Goal: Task Accomplishment & Management: Use online tool/utility

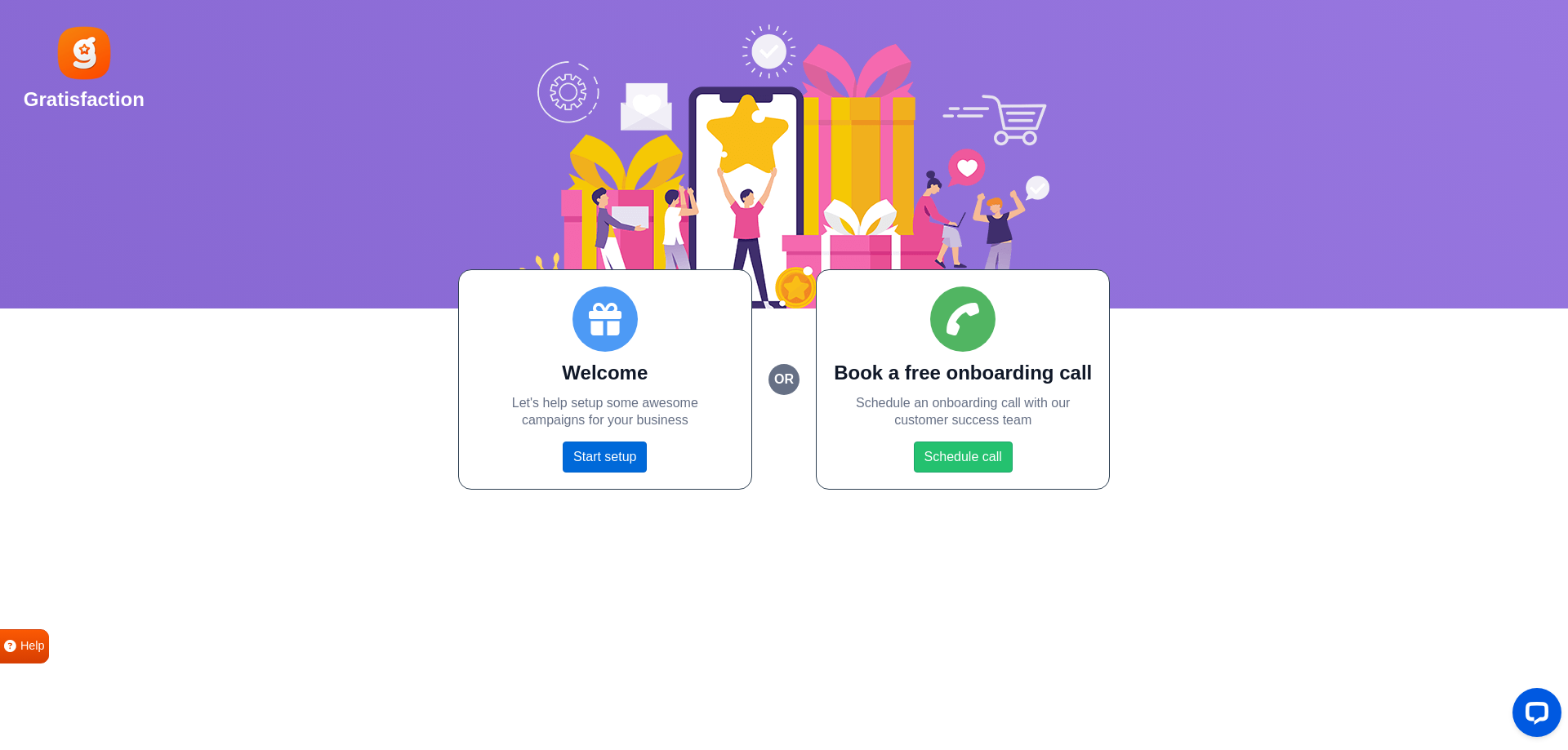
click at [634, 454] on link "Start setup" at bounding box center [604, 457] width 85 height 31
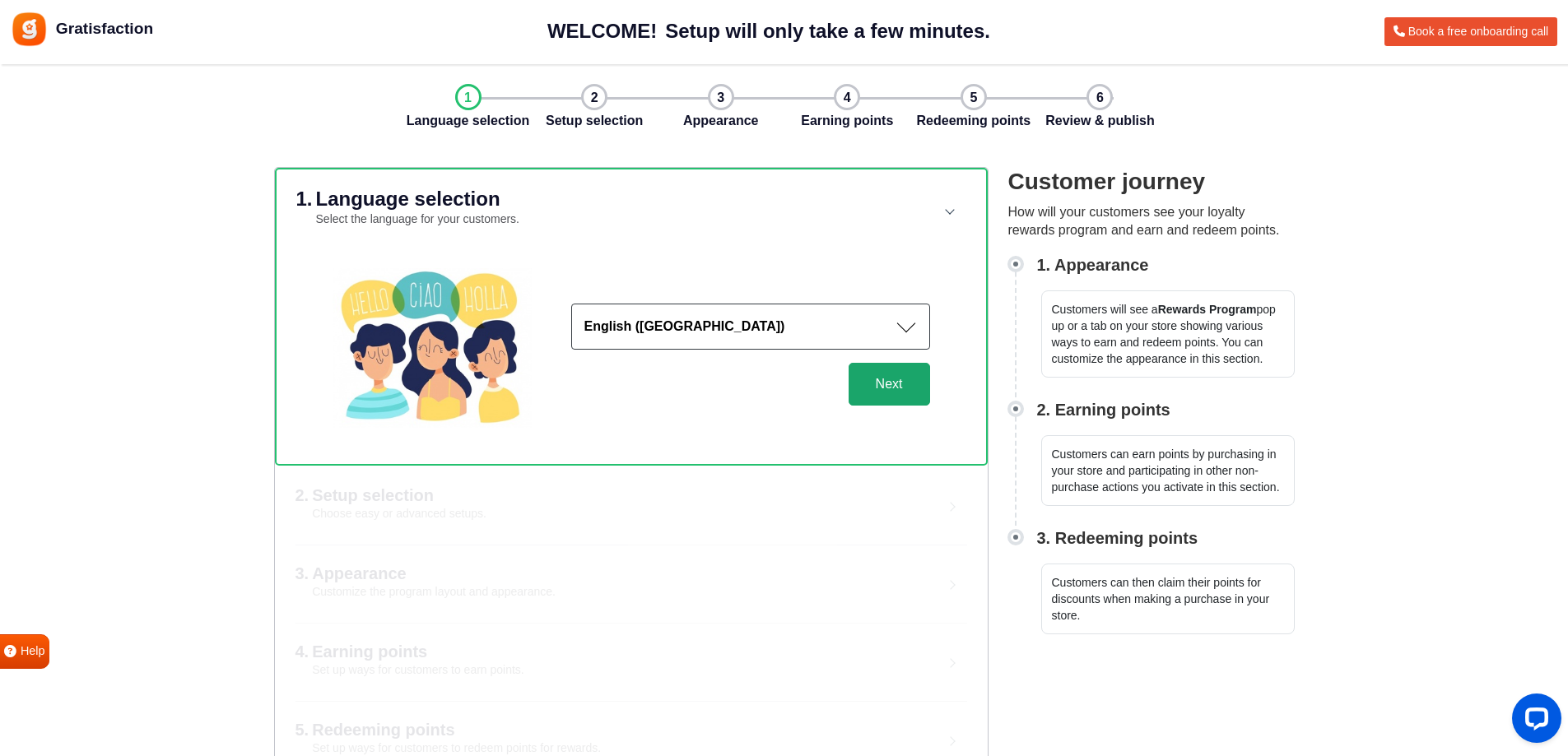
click at [862, 391] on button "Next" at bounding box center [889, 384] width 82 height 43
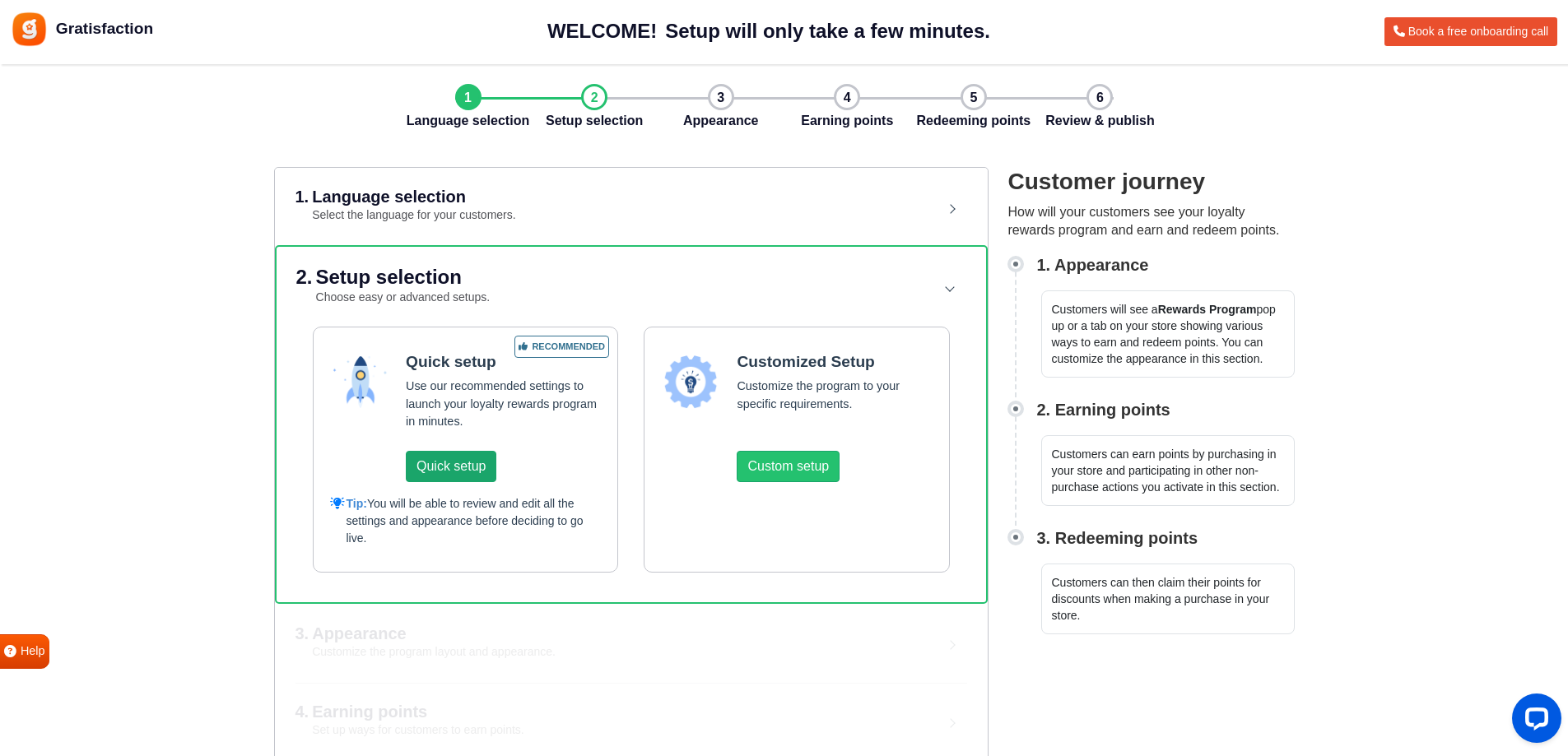
click at [476, 471] on button "Quick setup" at bounding box center [451, 466] width 90 height 31
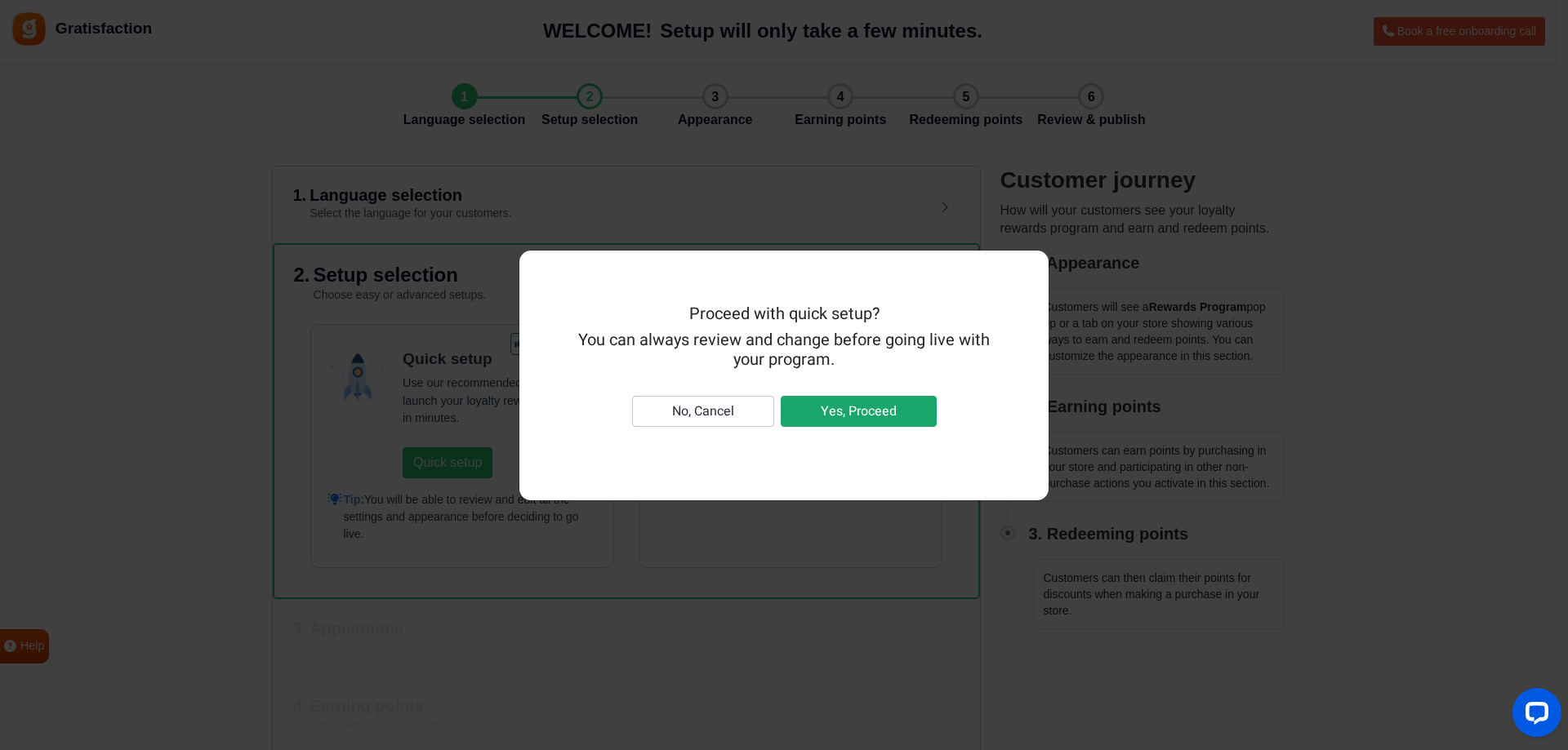
click at [861, 407] on button "Yes, Proceed" at bounding box center [859, 411] width 156 height 31
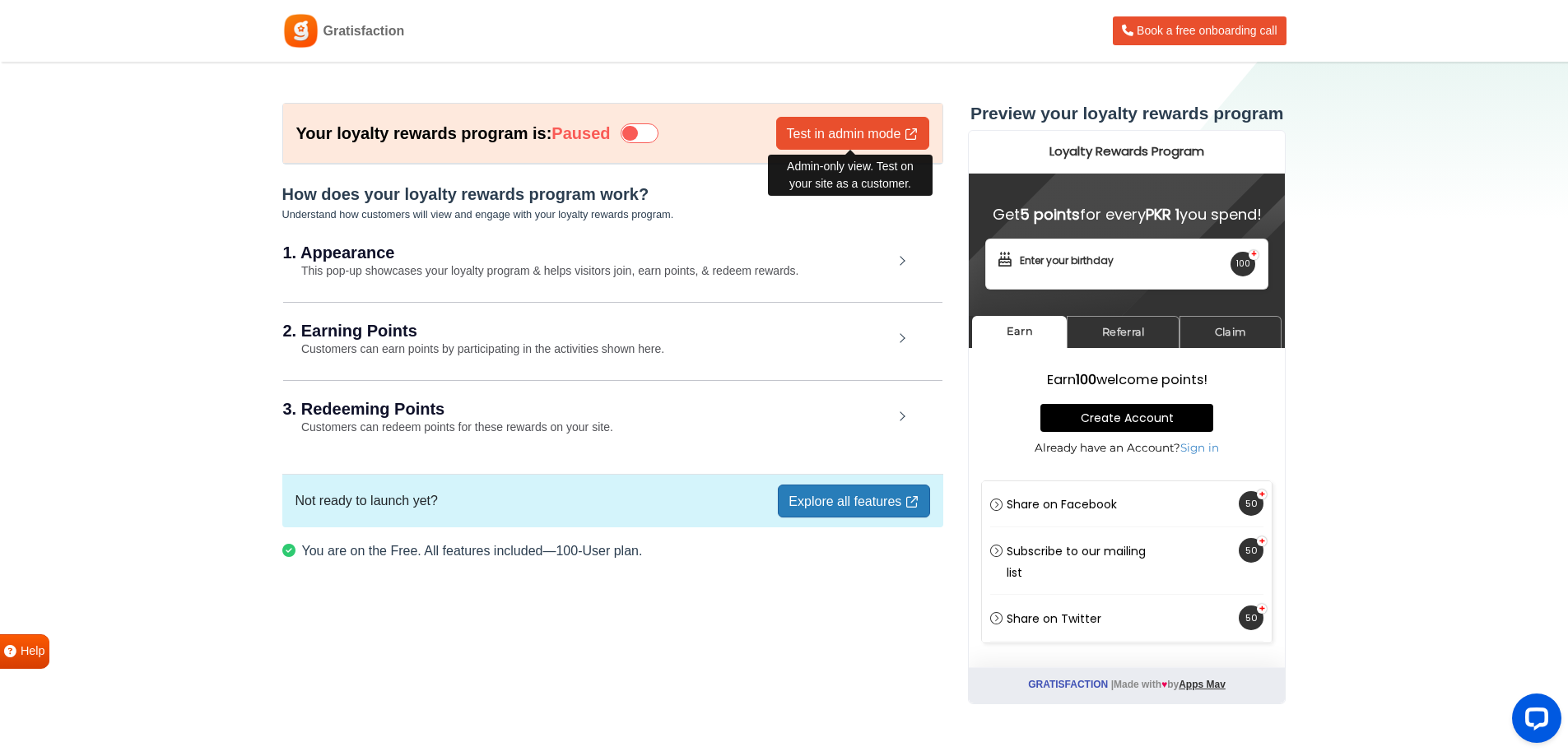
click at [876, 132] on link "Test in admin mode" at bounding box center [852, 133] width 153 height 33
click at [829, 250] on h2 "1. Appearance" at bounding box center [587, 252] width 610 height 16
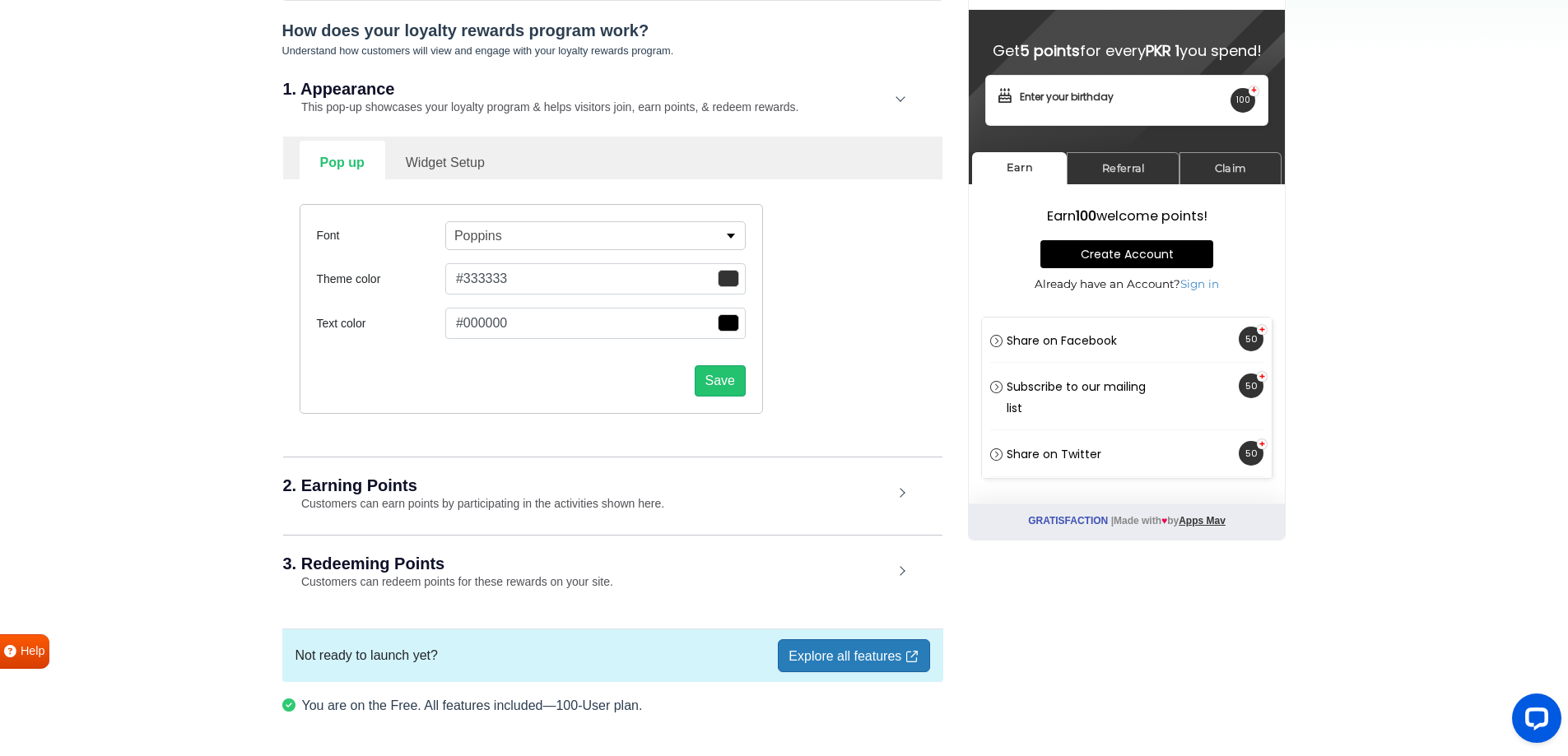
scroll to position [164, 0]
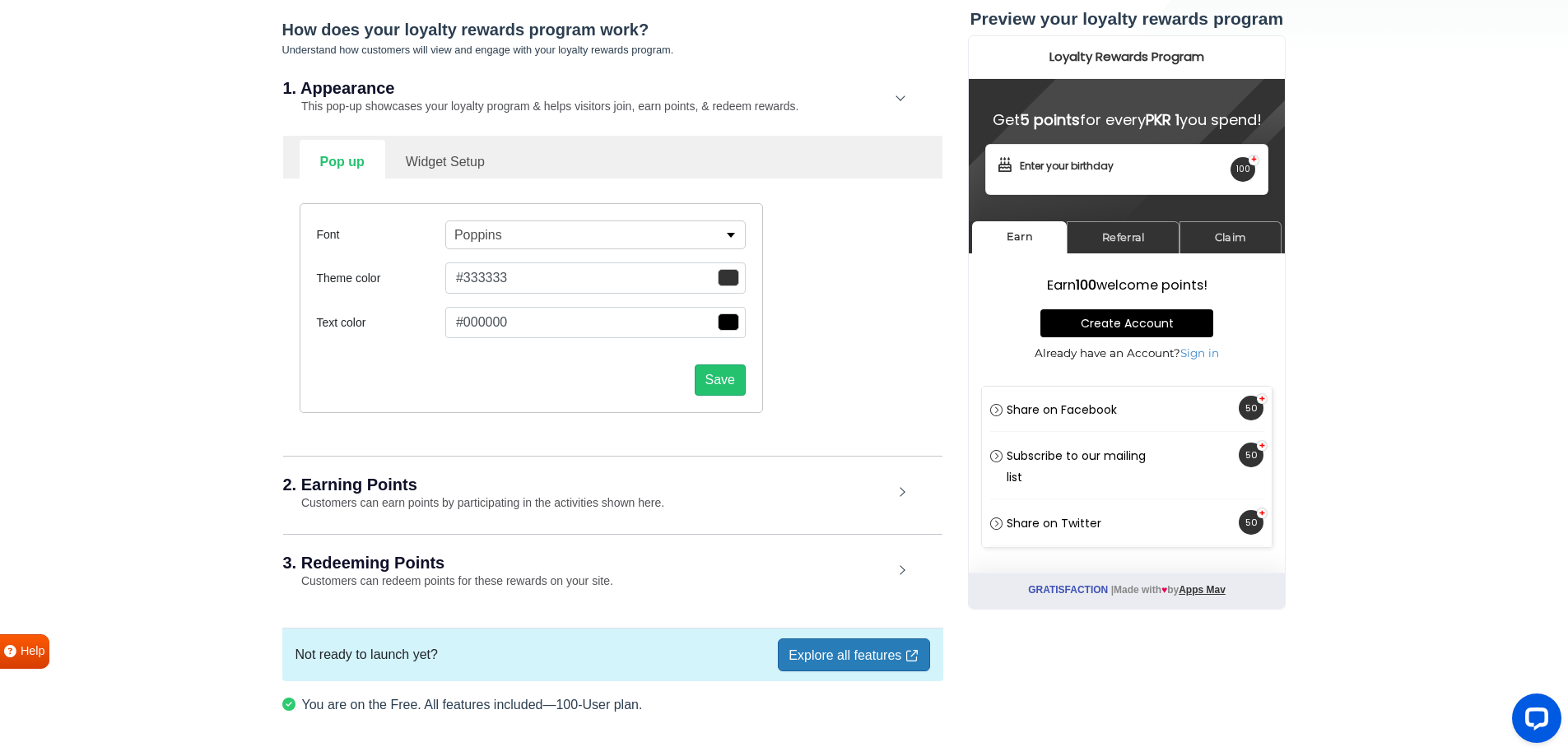
click at [717, 514] on div "2. Earning Points Customers can earn points by participating in the activities …" at bounding box center [612, 494] width 659 height 77
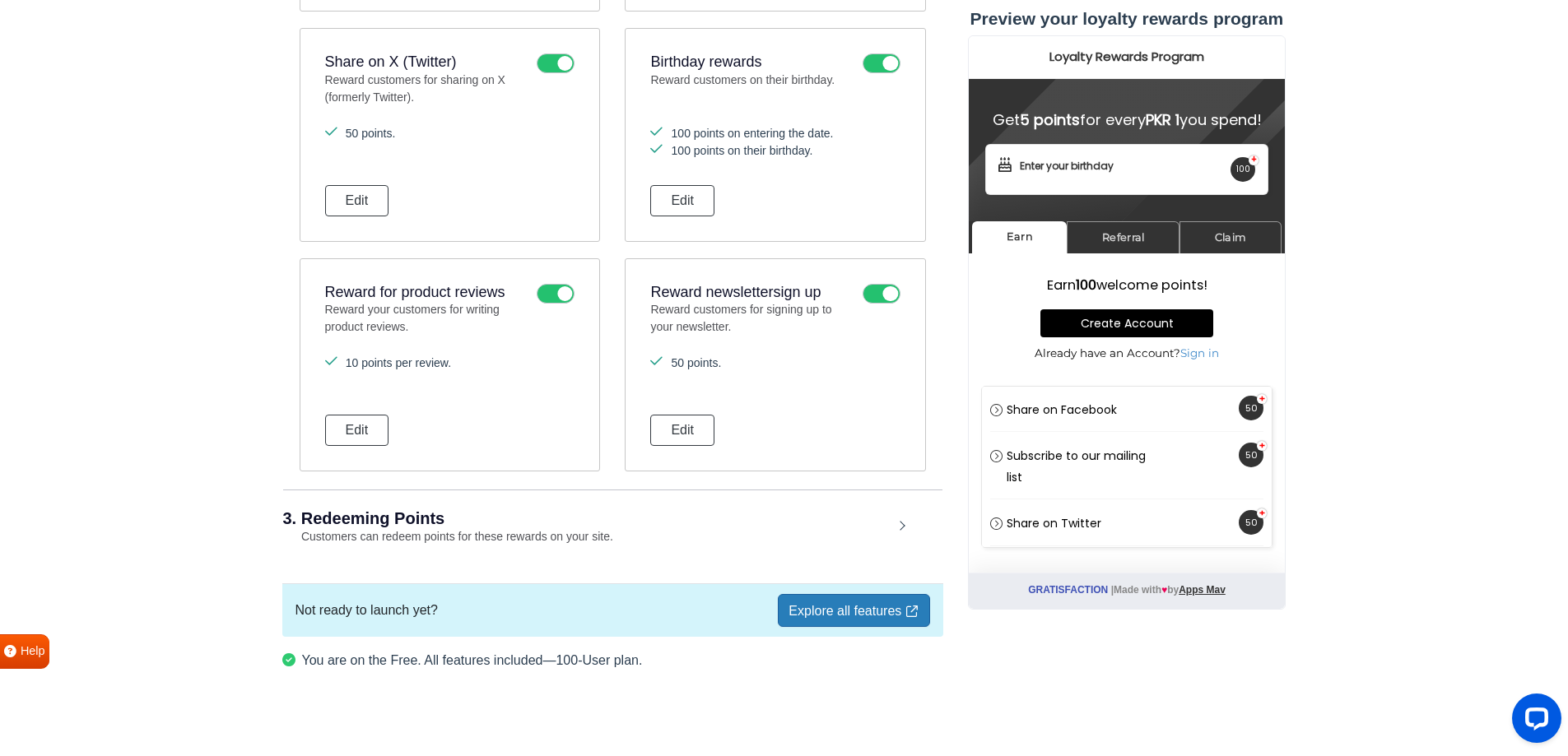
scroll to position [1139, 0]
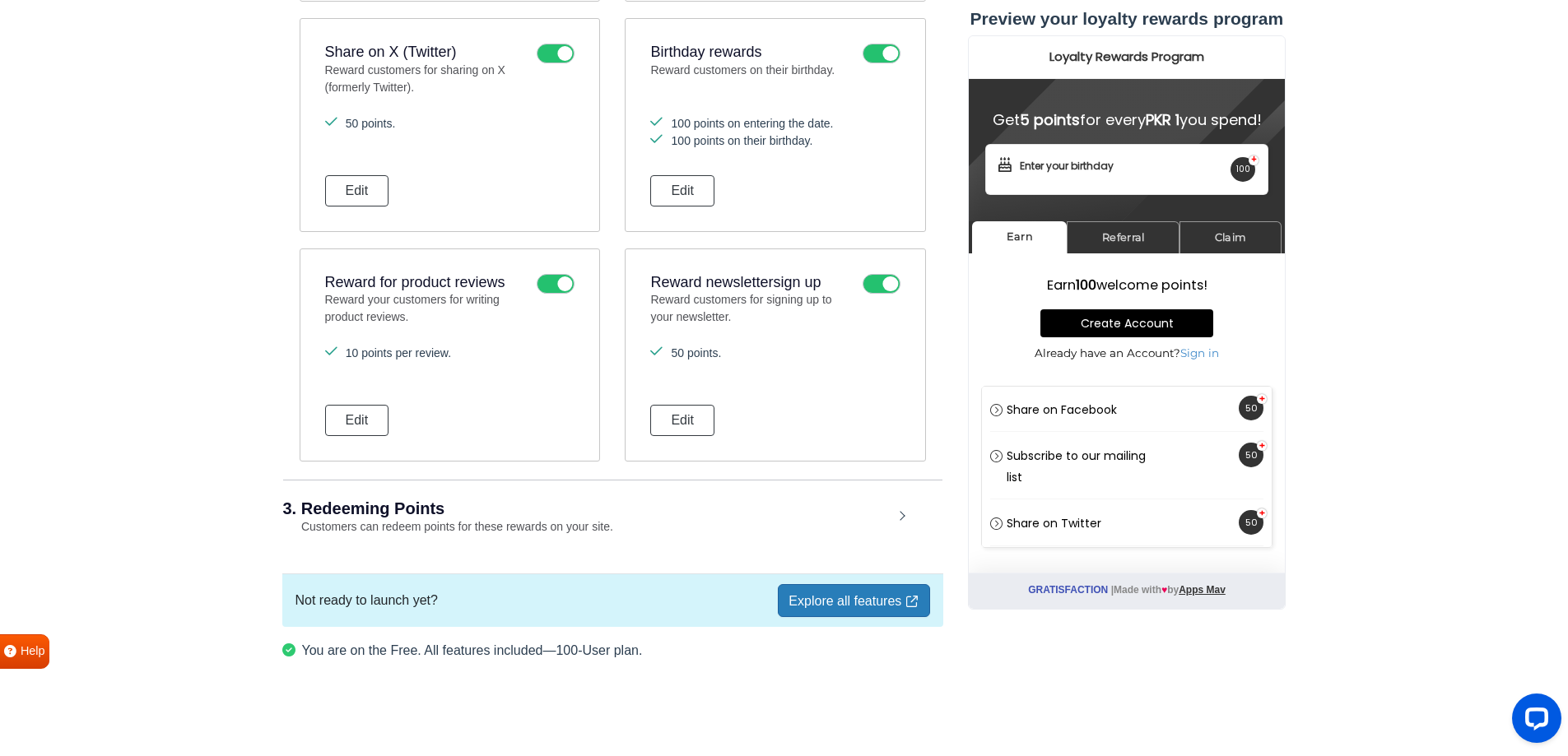
click at [638, 507] on h2 "3. Redeeming Points" at bounding box center [587, 508] width 610 height 16
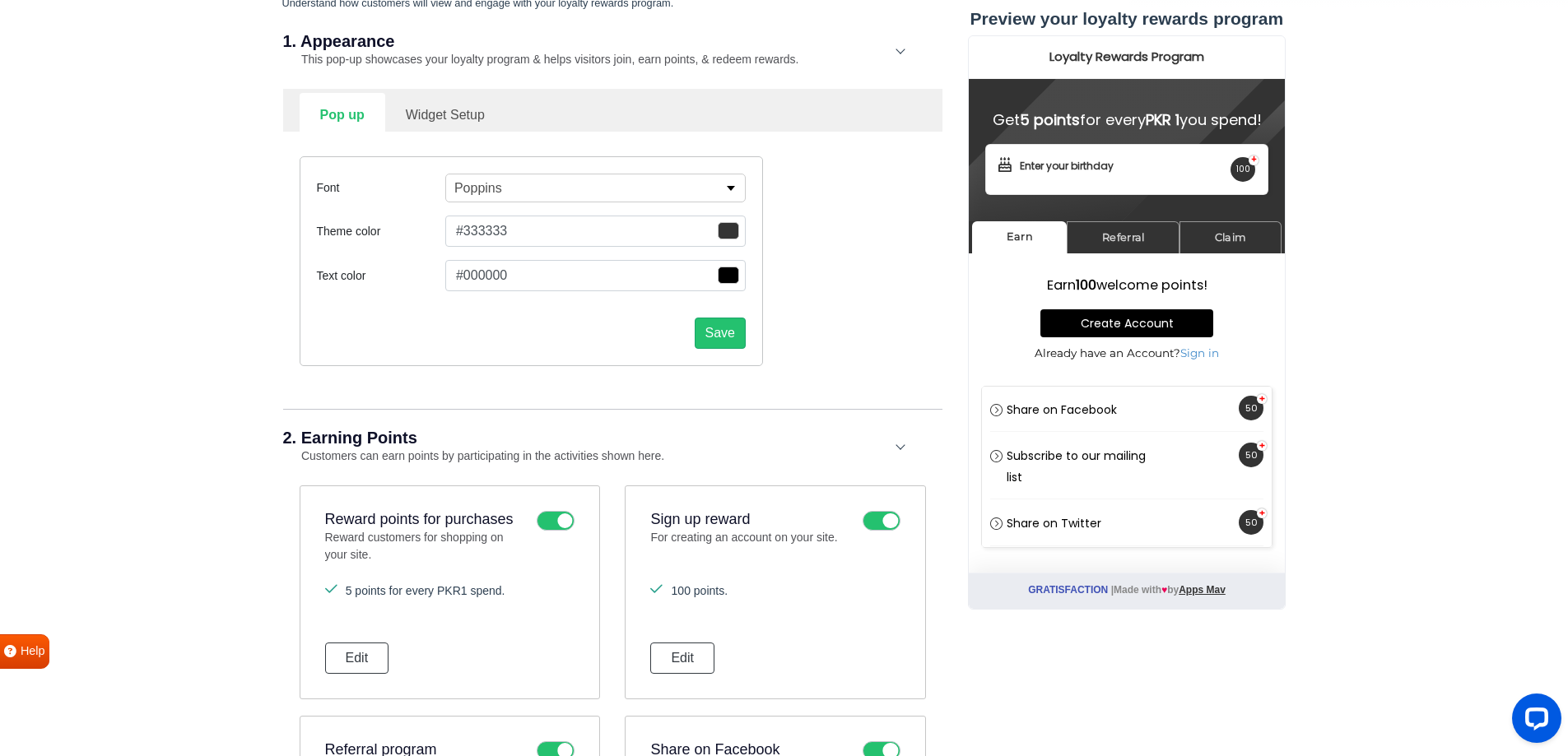
scroll to position [200, 0]
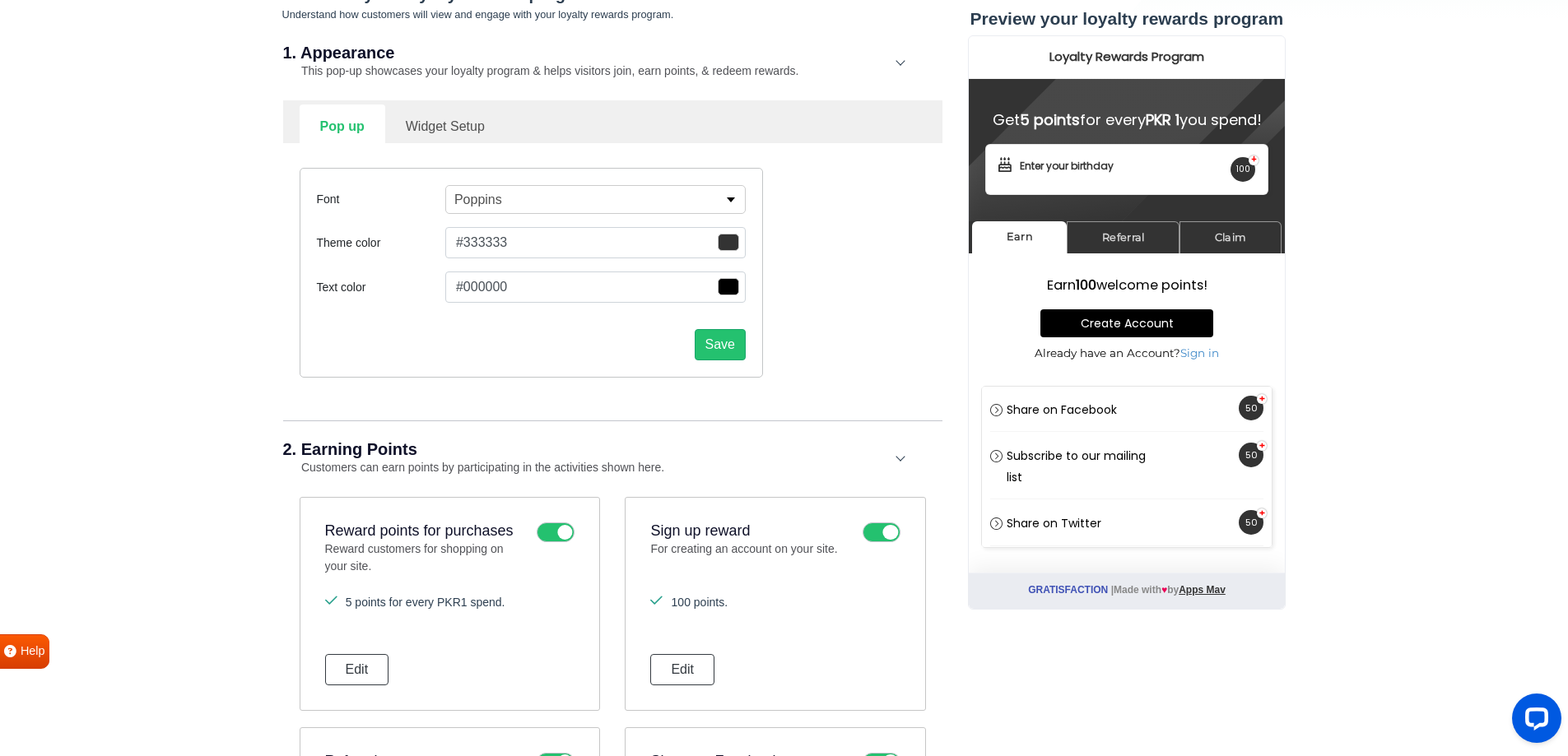
click at [444, 126] on link "Widget Setup" at bounding box center [446, 125] width 120 height 40
select select "right"
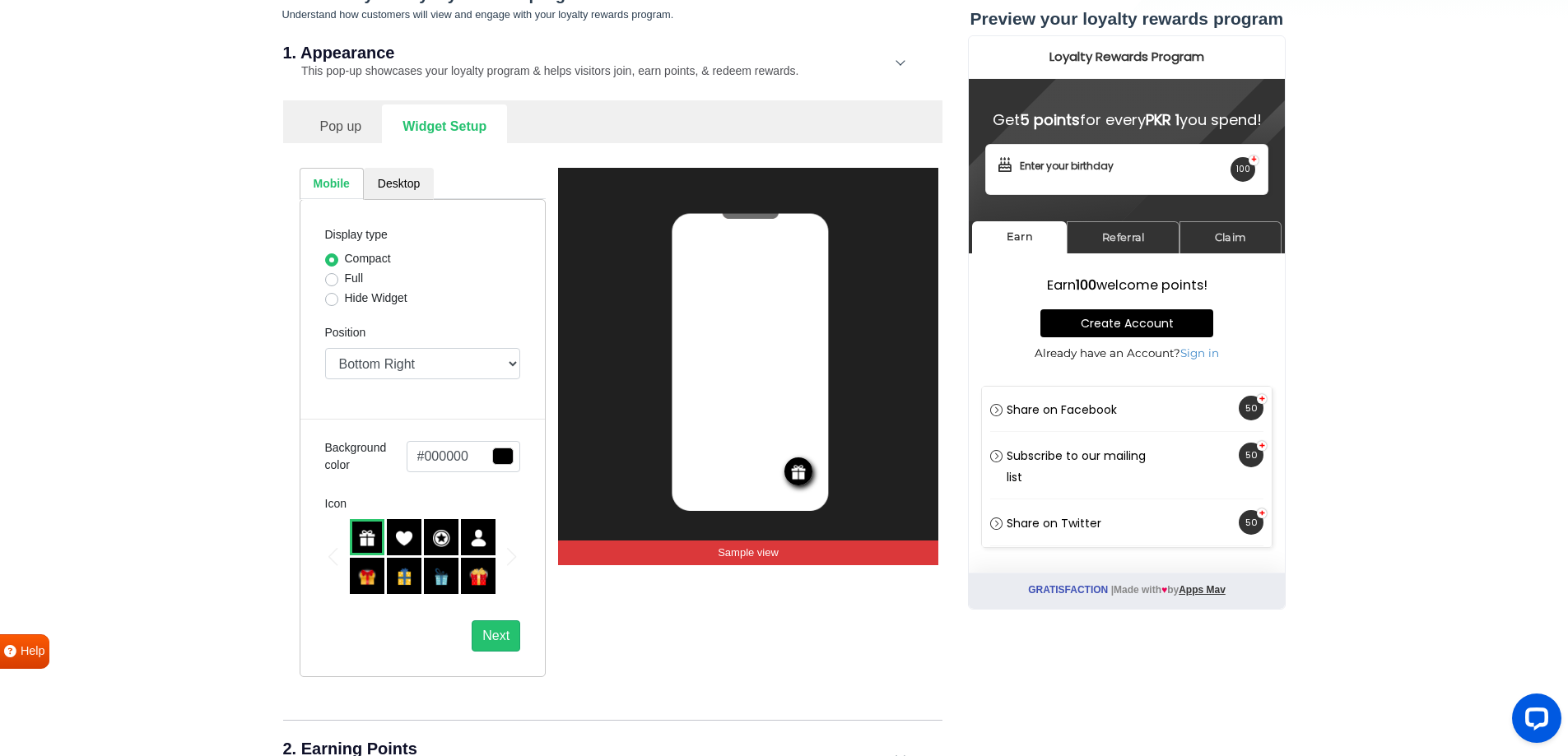
click at [334, 125] on link "Pop up" at bounding box center [341, 125] width 83 height 40
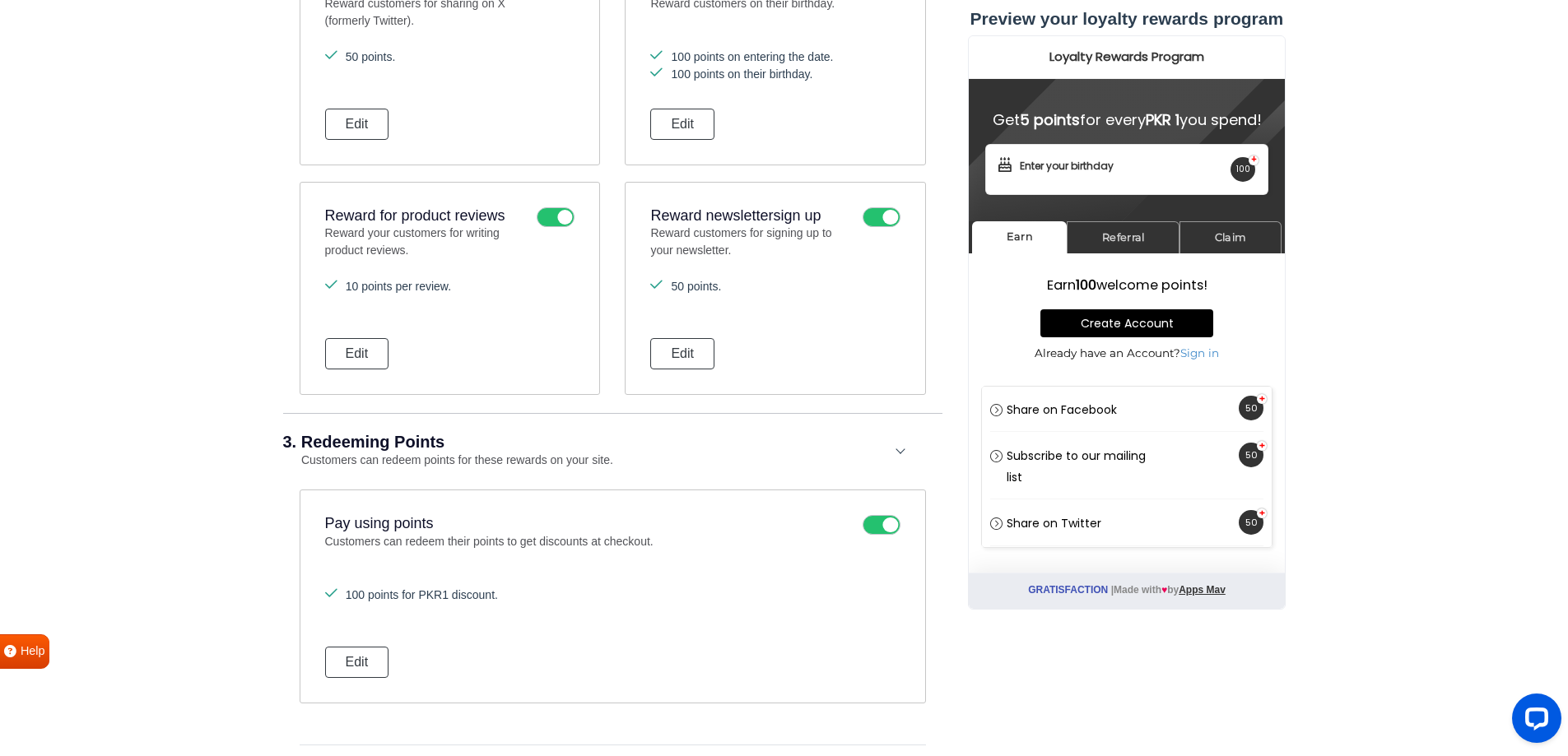
scroll to position [1269, 0]
